Goal: Navigation & Orientation: Find specific page/section

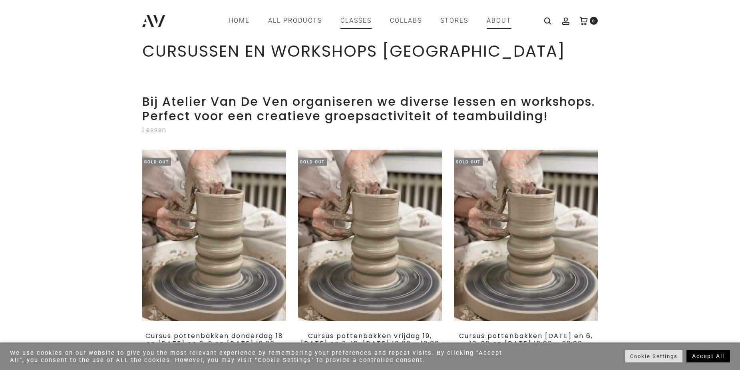
click at [499, 22] on link "ABOUT" at bounding box center [498, 21] width 25 height 14
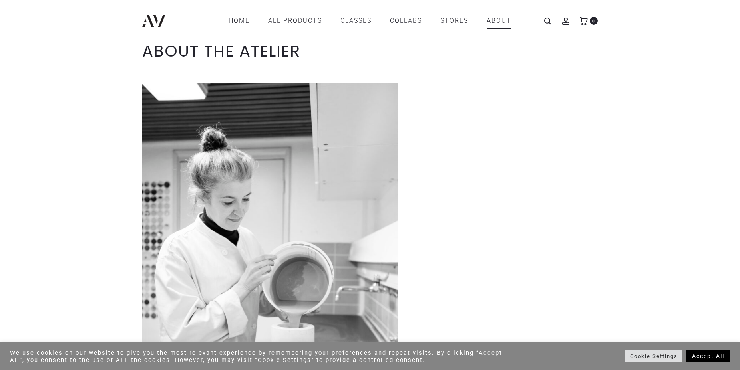
scroll to position [163, 0]
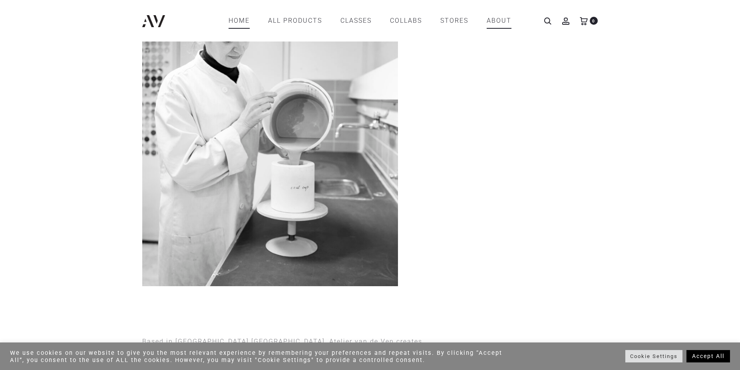
click at [244, 20] on link "Home" at bounding box center [238, 21] width 21 height 14
